Goal: Information Seeking & Learning: Learn about a topic

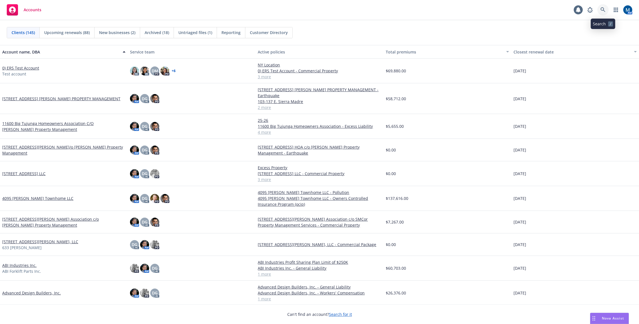
click at [604, 8] on icon at bounding box center [603, 9] width 5 height 5
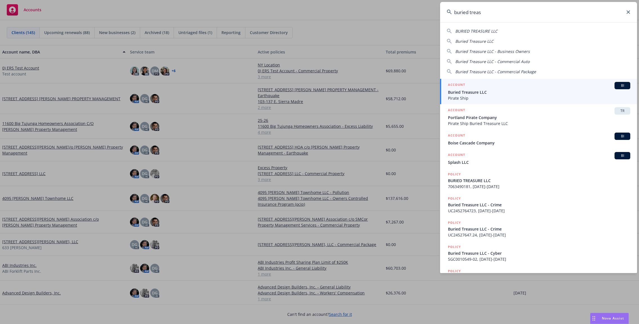
type input "buried treas"
click at [489, 93] on span "Buried Treasure LLC" at bounding box center [539, 92] width 182 height 6
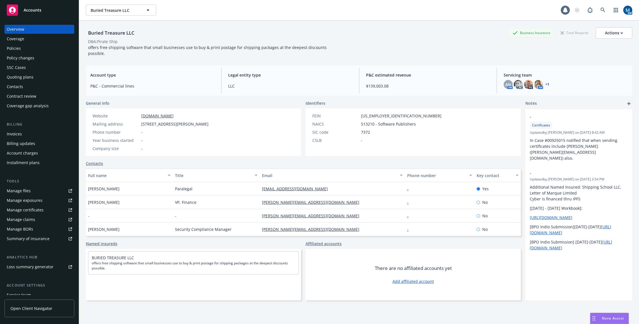
click at [28, 79] on div "Quoting plans" at bounding box center [20, 77] width 27 height 9
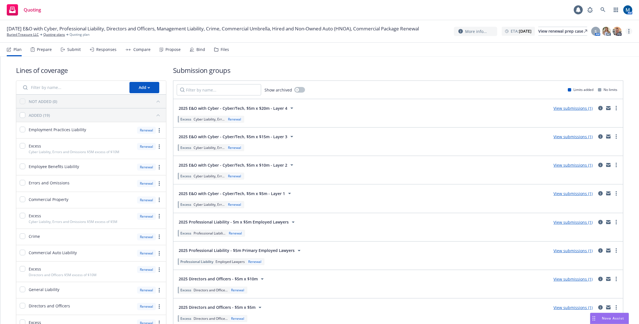
click at [627, 31] on link "more" at bounding box center [629, 31] width 7 height 7
click at [600, 43] on link "Copy logging email" at bounding box center [600, 42] width 63 height 11
click at [629, 29] on link "more" at bounding box center [629, 31] width 7 height 7
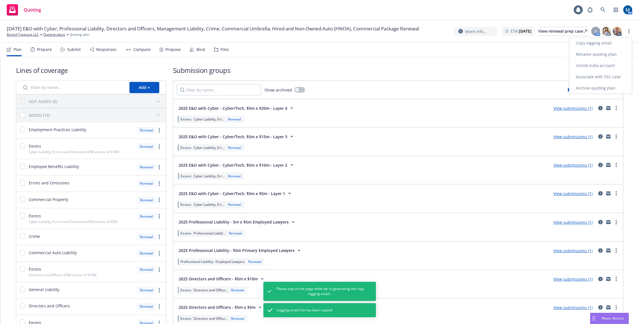
click at [598, 43] on link "Copy logging email" at bounding box center [600, 42] width 63 height 11
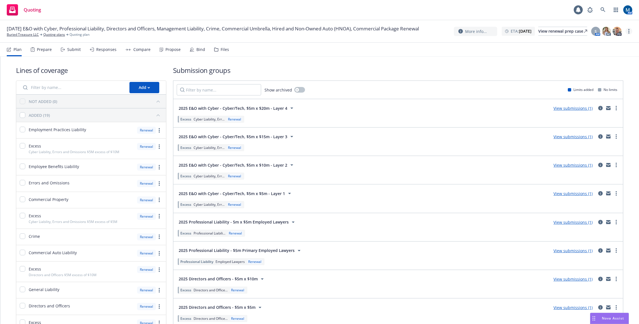
click at [629, 30] on icon "more" at bounding box center [629, 31] width 1 height 5
click at [609, 42] on link "Copy logging email" at bounding box center [600, 42] width 63 height 11
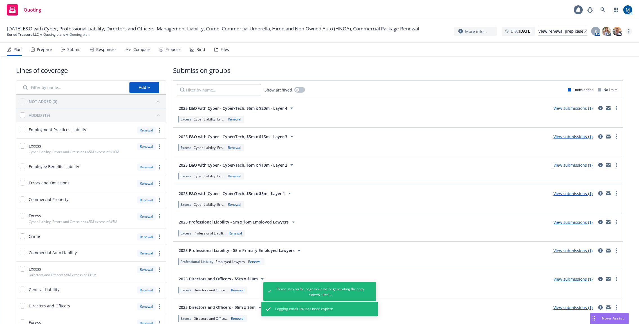
click at [629, 30] on icon "more" at bounding box center [629, 31] width 1 height 5
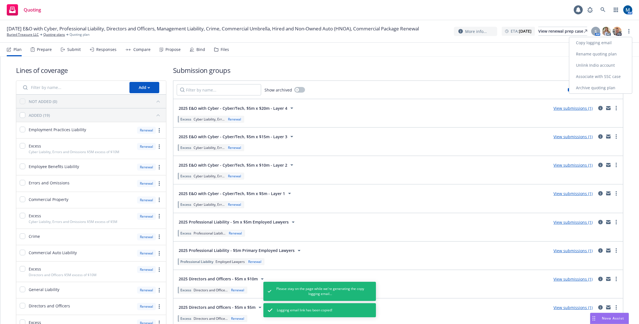
click at [601, 42] on link "Copy logging email" at bounding box center [600, 42] width 63 height 11
